Goal: Task Accomplishment & Management: Manage account settings

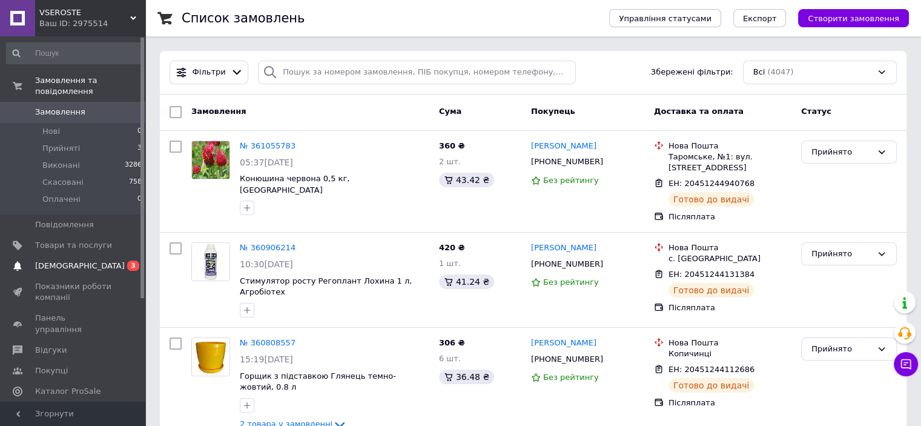
click at [53, 260] on span "[DEMOGRAPHIC_DATA]" at bounding box center [80, 265] width 90 height 11
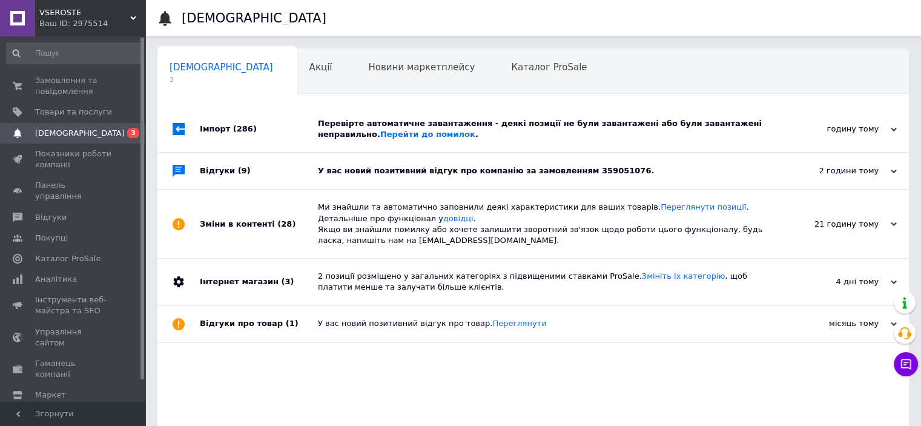
click at [408, 171] on div "У вас новий позитивний відгук про компанію за замовленням 359051076." at bounding box center [547, 170] width 458 height 11
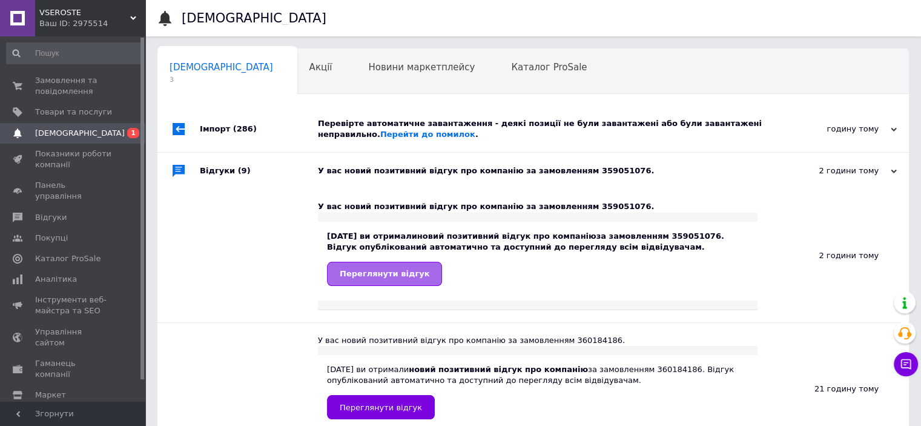
click at [400, 271] on span "Переглянути відгук" at bounding box center [385, 273] width 90 height 9
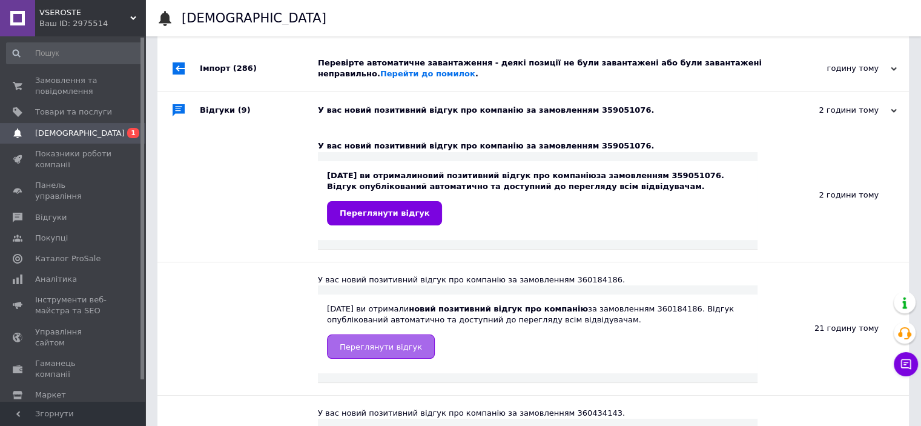
click at [393, 345] on span "Переглянути відгук" at bounding box center [381, 346] width 82 height 9
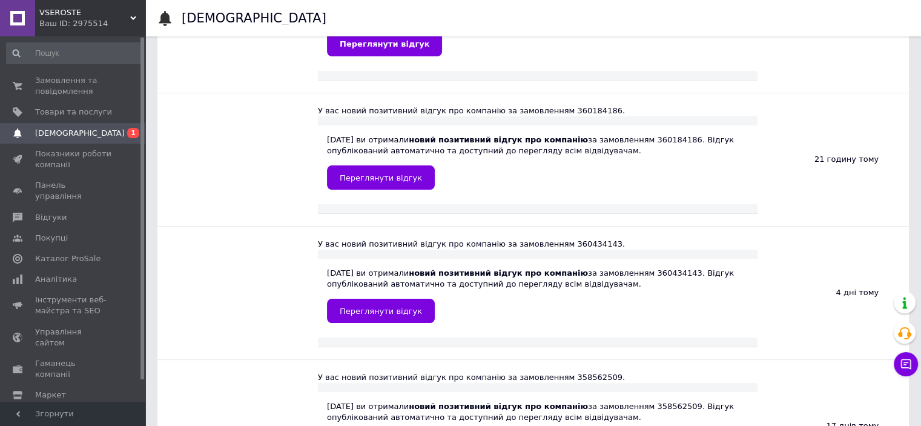
scroll to position [242, 0]
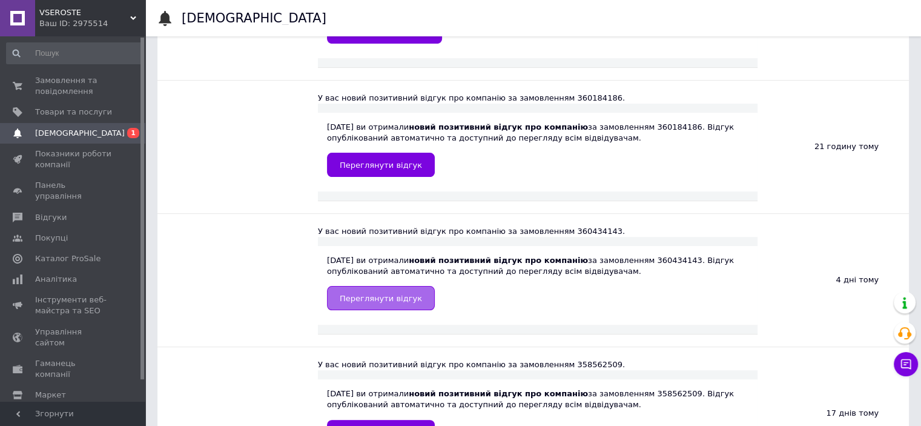
click at [406, 299] on span "Переглянути відгук" at bounding box center [381, 298] width 82 height 9
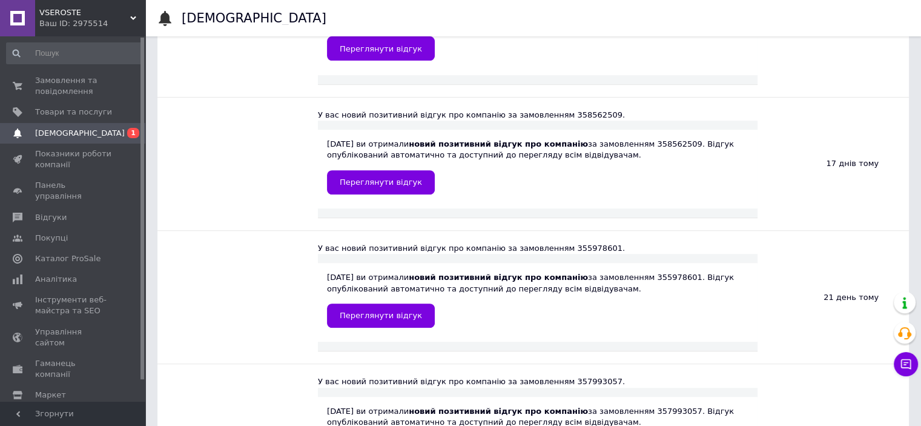
scroll to position [485, 0]
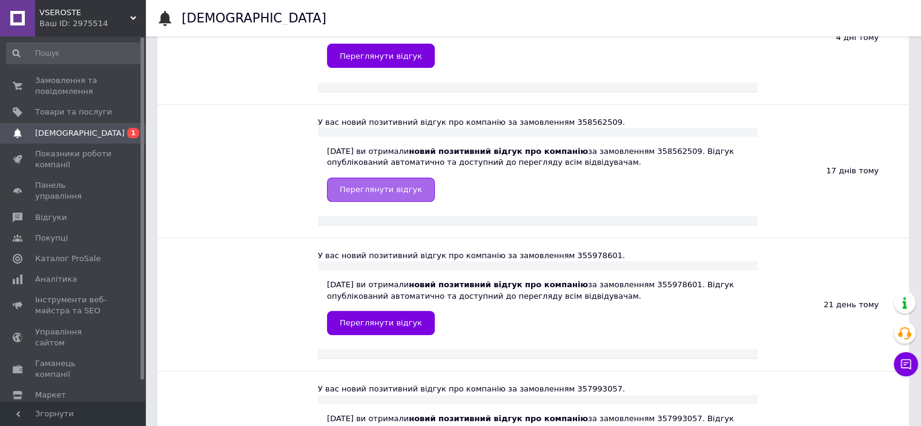
click at [391, 190] on span "Переглянути відгук" at bounding box center [381, 189] width 82 height 9
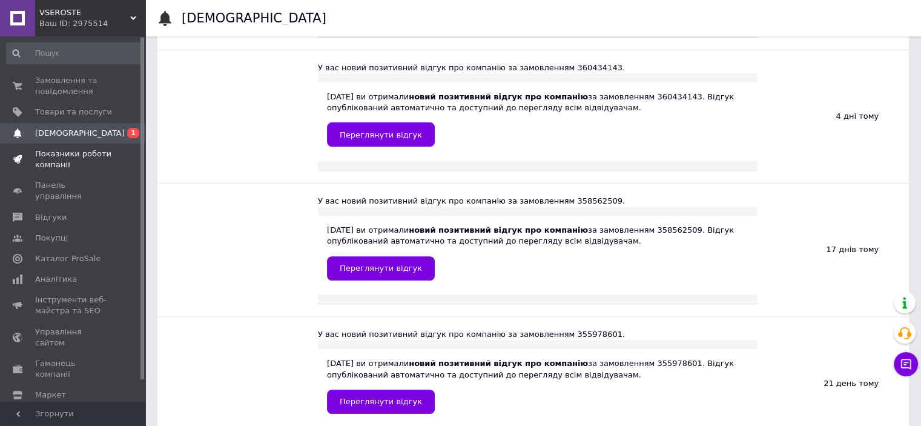
scroll to position [303, 0]
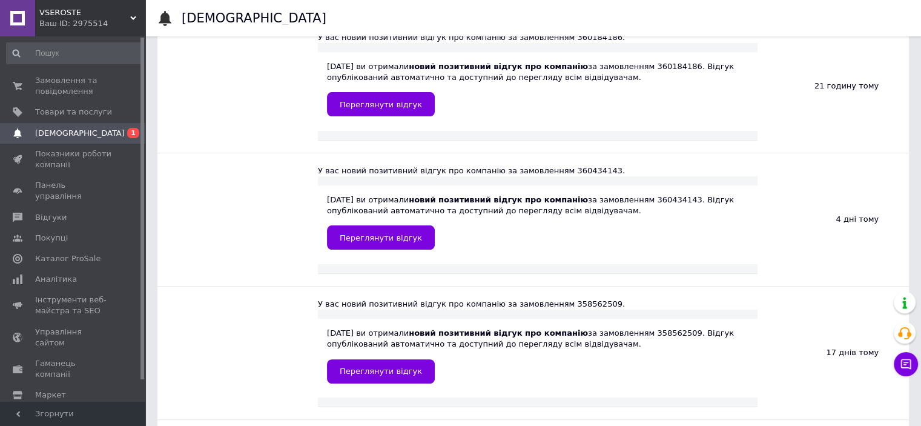
click at [70, 133] on span "[DEMOGRAPHIC_DATA]" at bounding box center [80, 133] width 90 height 11
click at [67, 131] on span "[DEMOGRAPHIC_DATA]" at bounding box center [80, 133] width 90 height 11
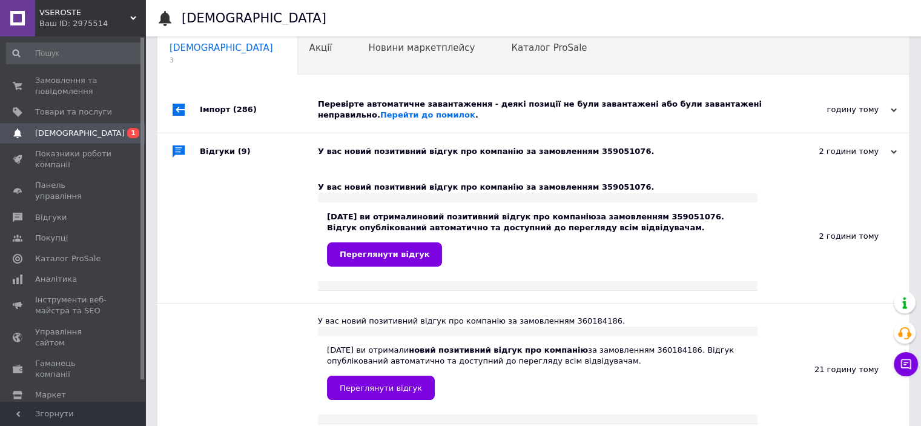
scroll to position [0, 0]
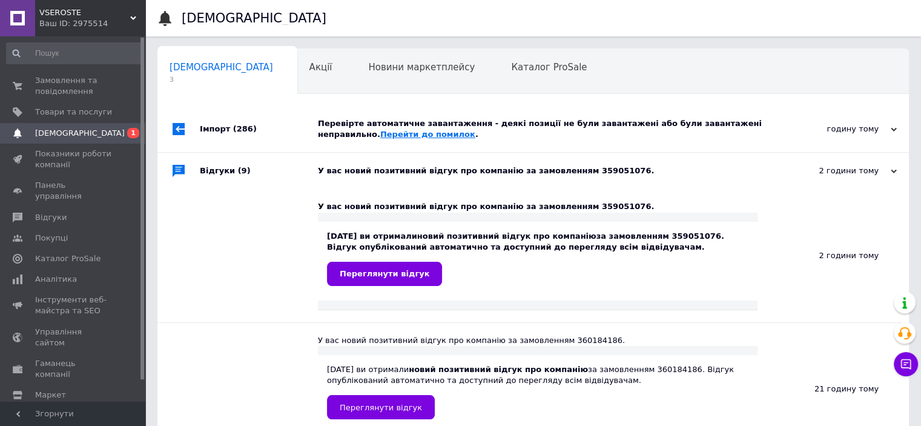
click at [380, 130] on link "Перейти до помилок" at bounding box center [427, 134] width 95 height 9
